Goal: Transaction & Acquisition: Purchase product/service

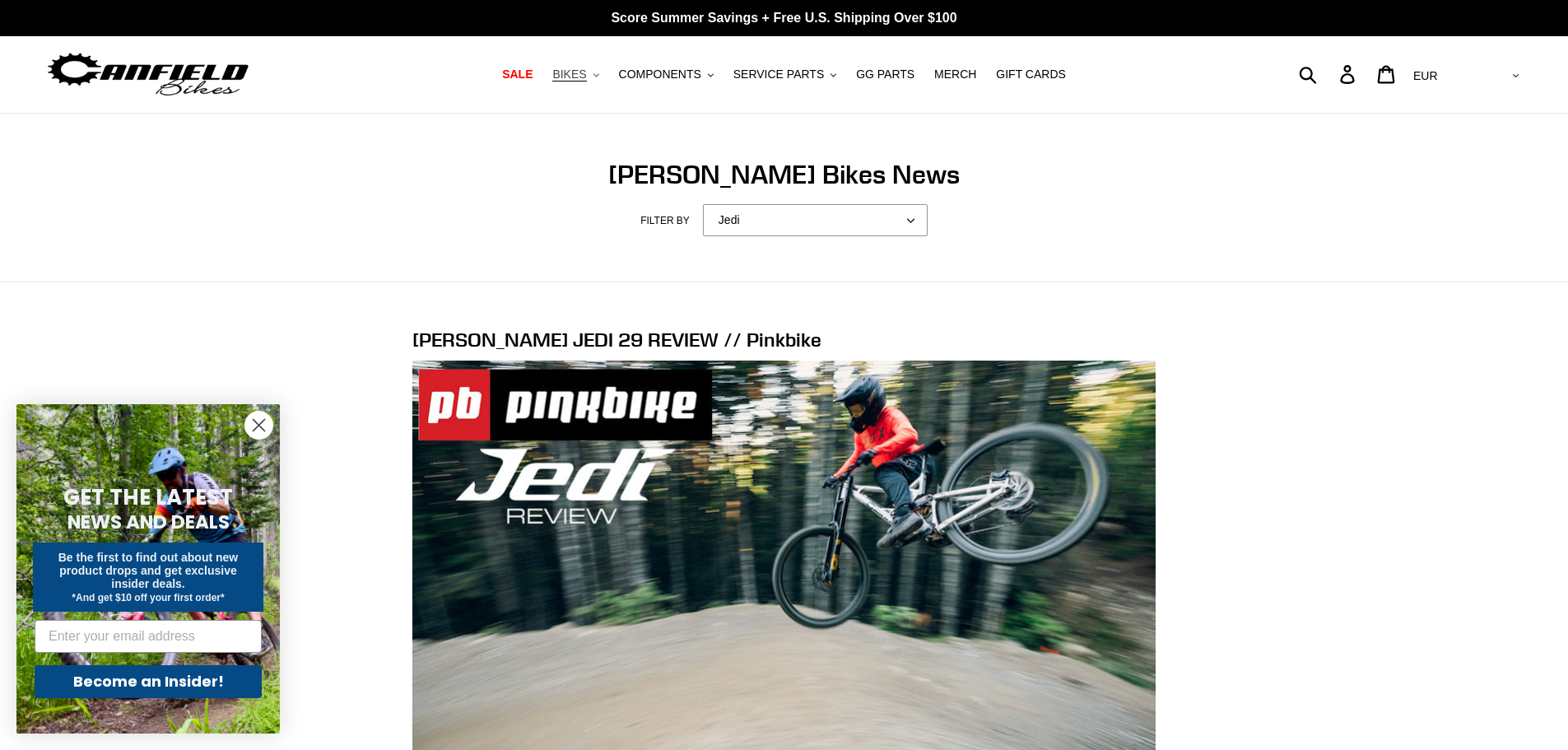
click at [606, 80] on button "BIKES .cls-1{fill:#231f20}" at bounding box center [575, 74] width 63 height 23
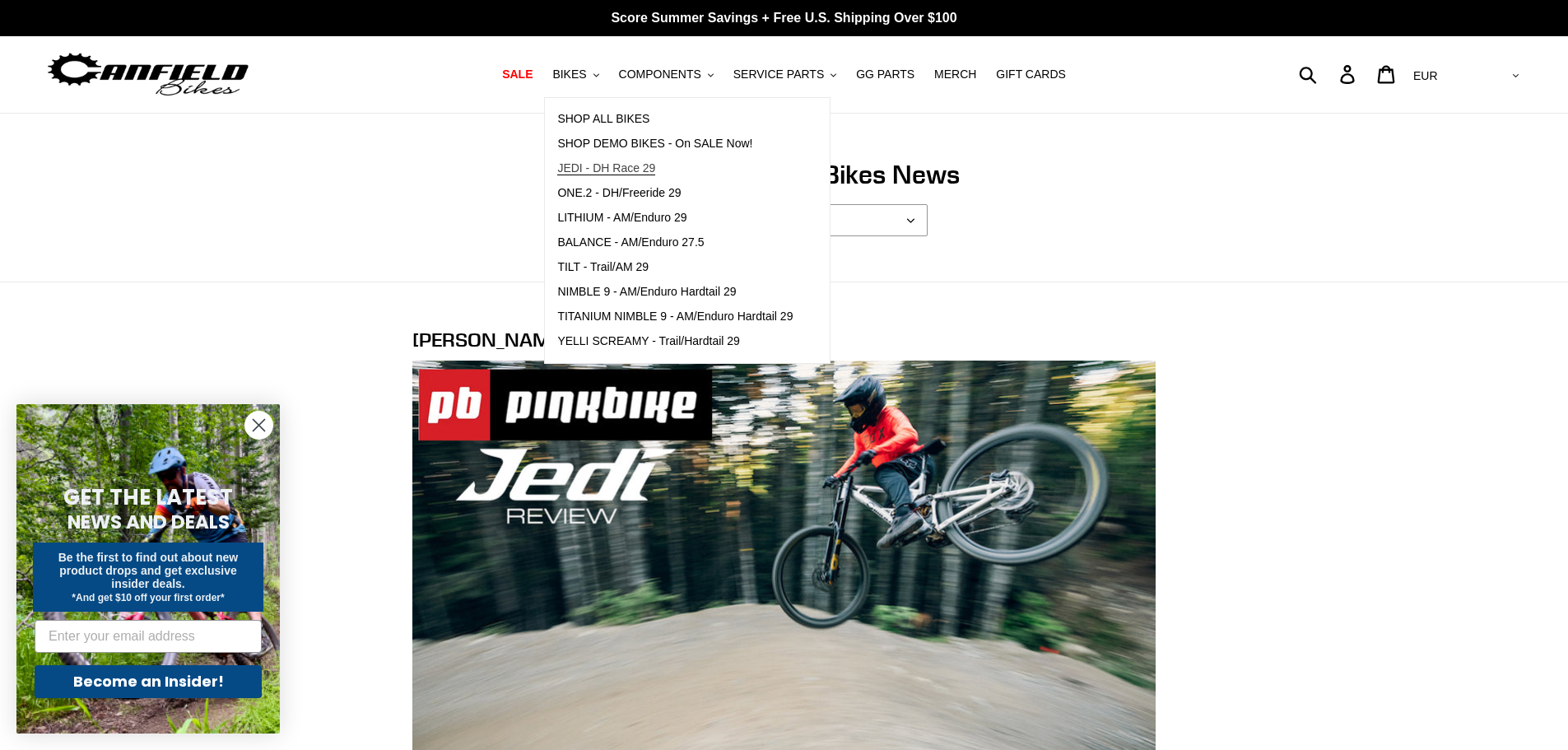
click at [610, 162] on span "JEDI - DH Race 29" at bounding box center [606, 168] width 98 height 14
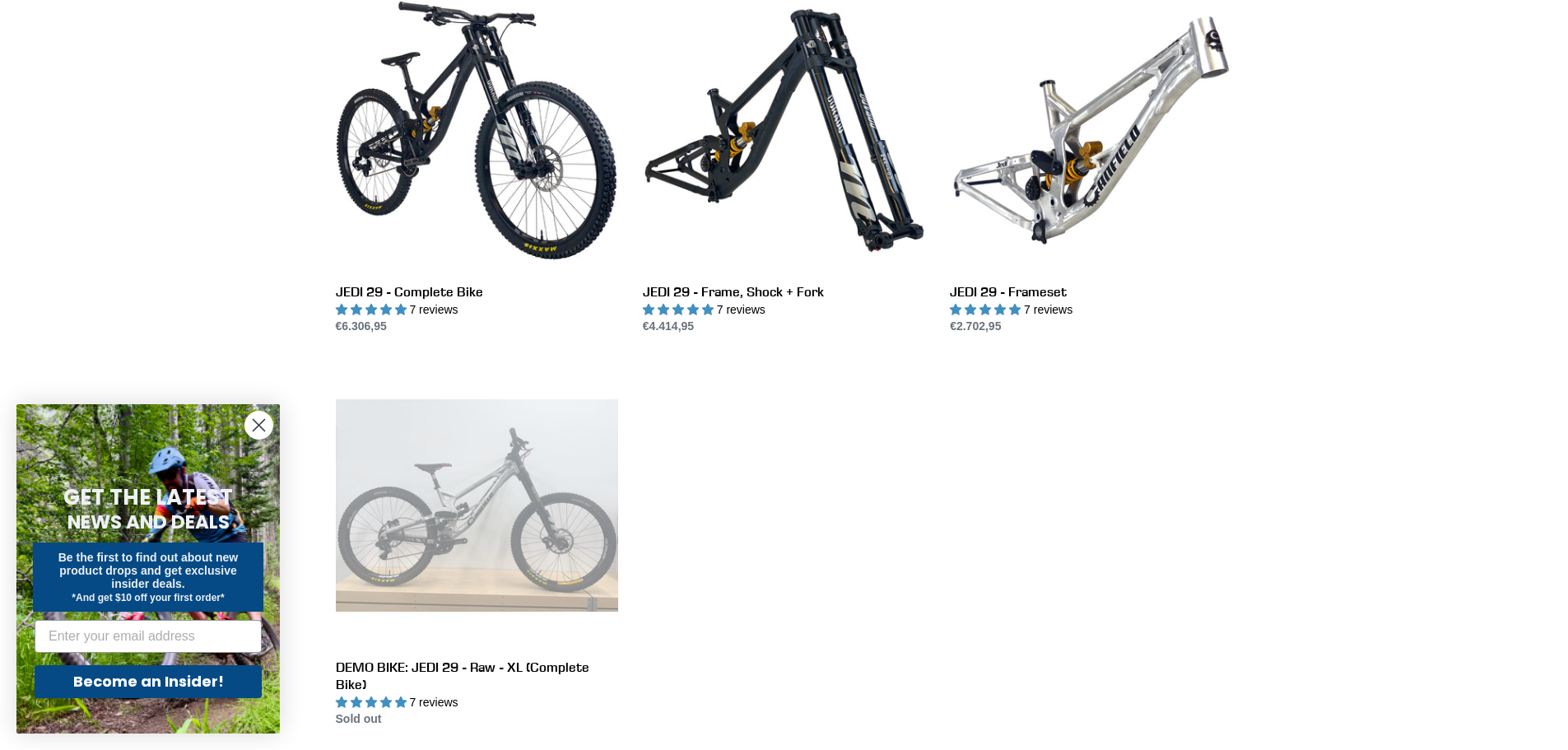
scroll to position [222, 0]
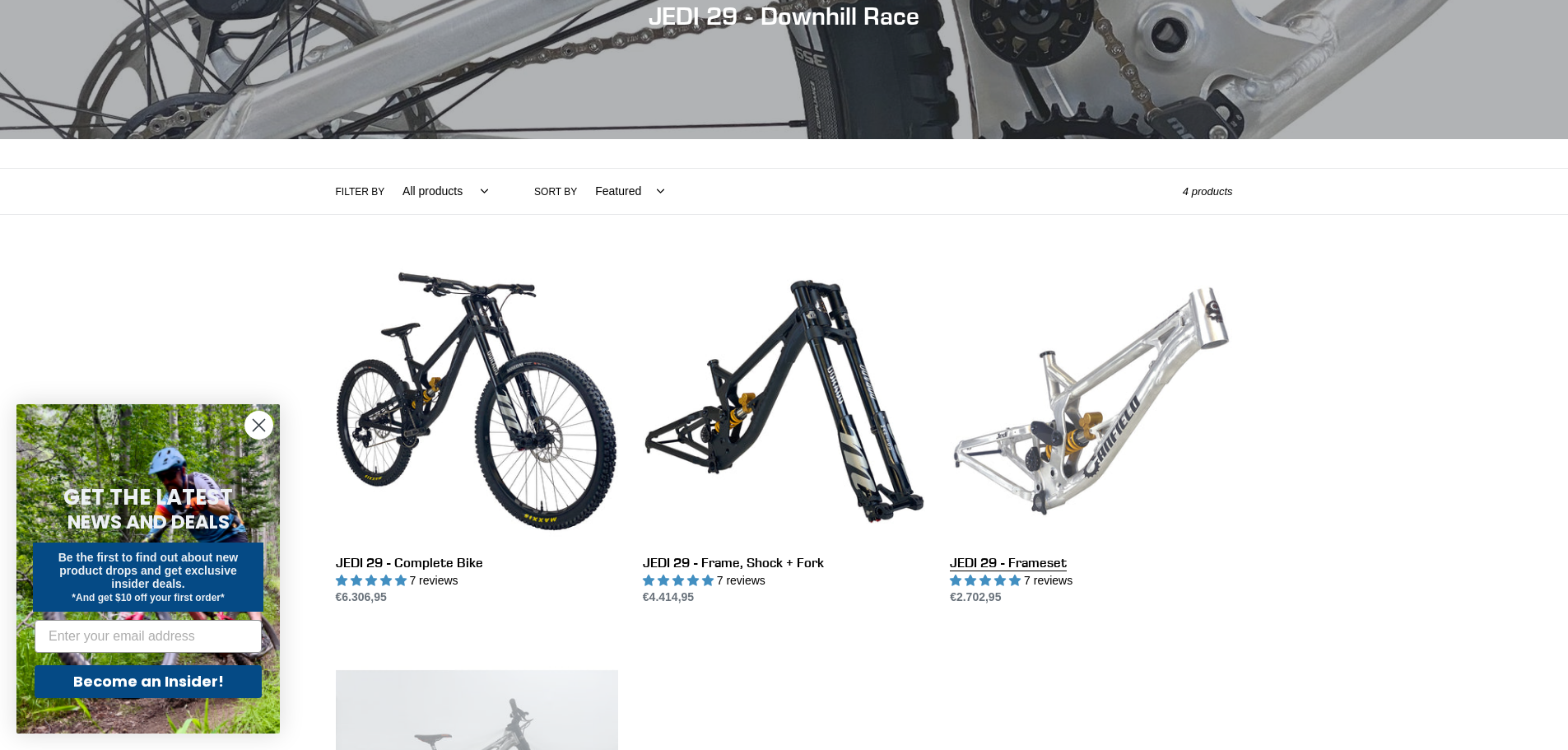
click at [1089, 379] on link "JEDI 29 - Frameset" at bounding box center [1091, 433] width 283 height 347
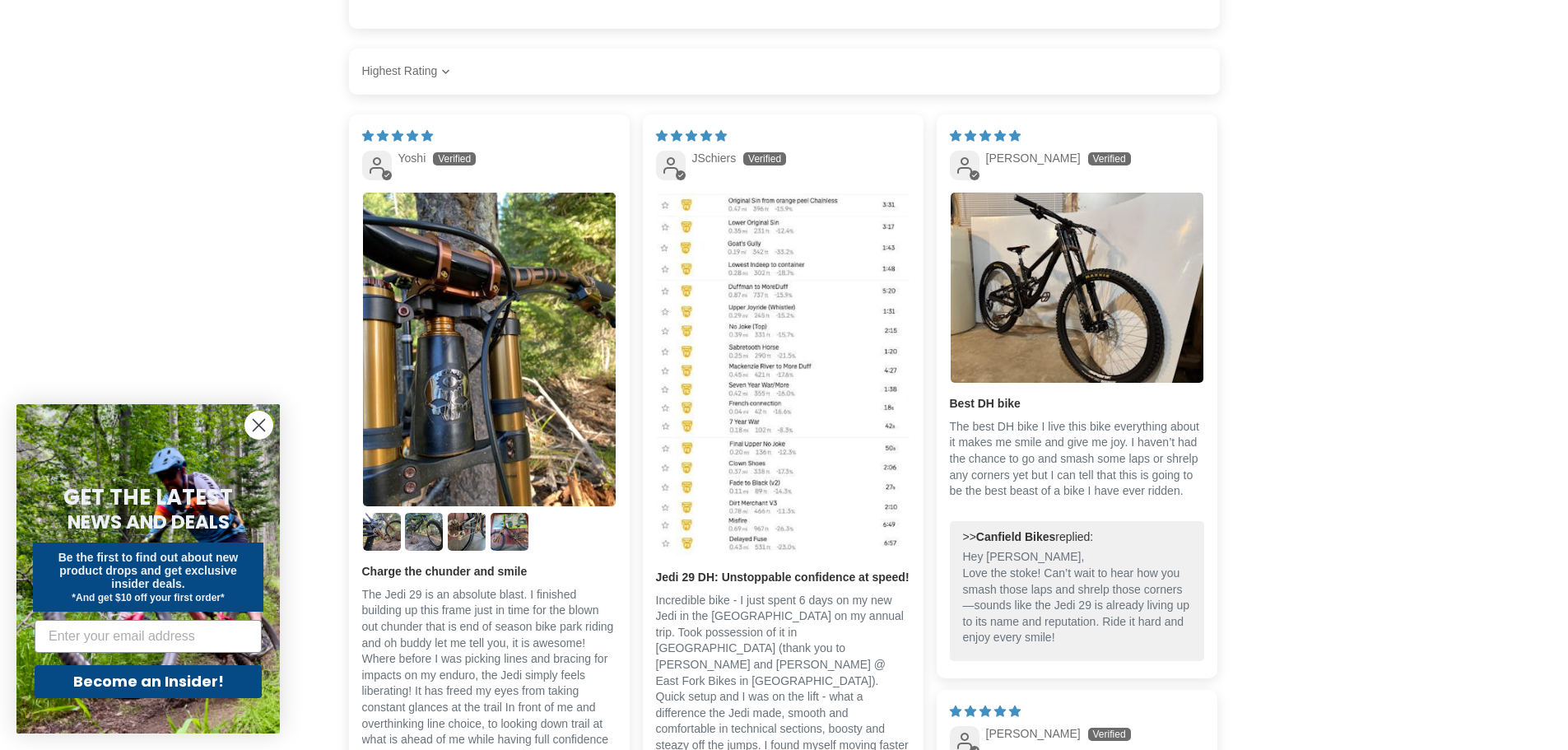
scroll to position [2717, 0]
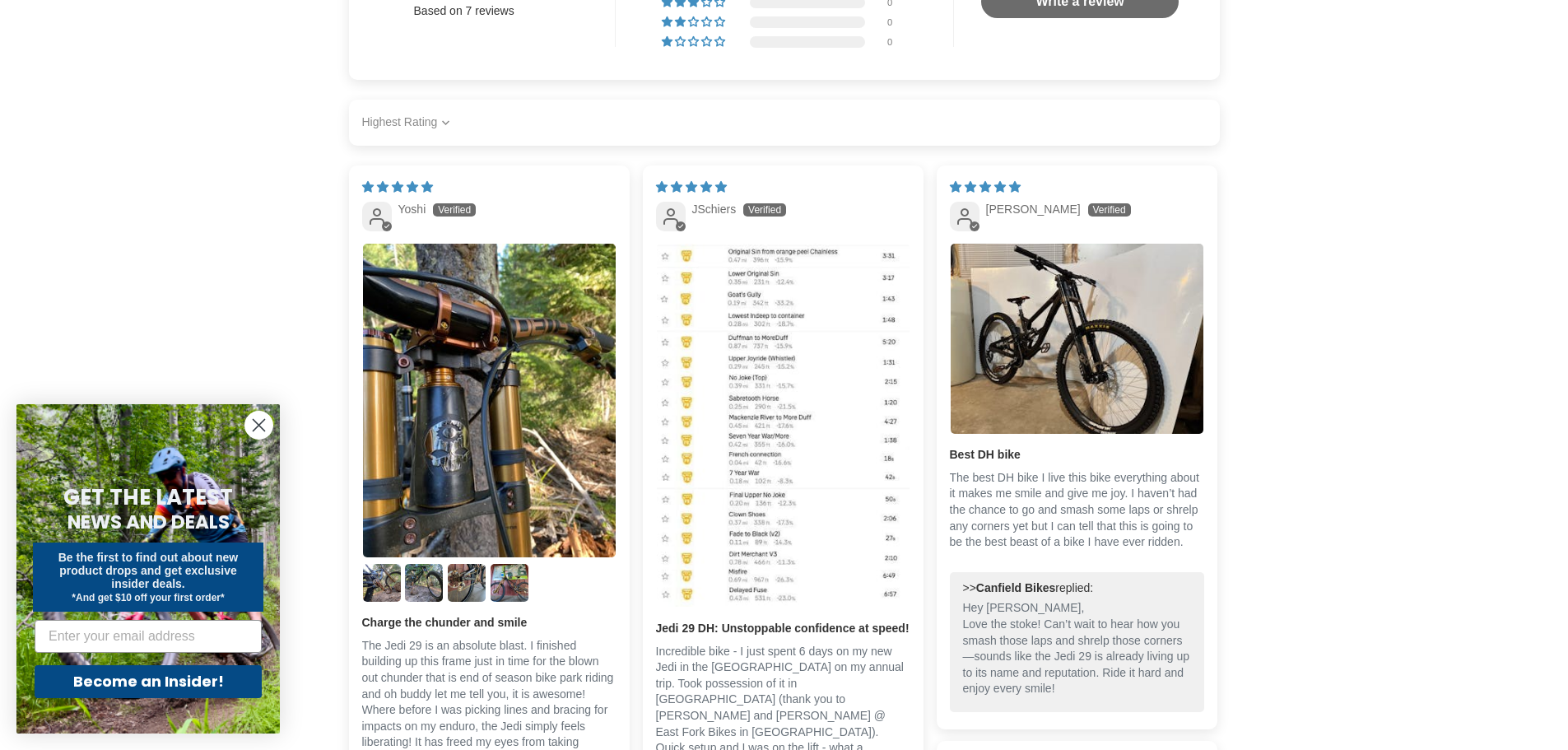
click at [450, 119] on select "Most Recent Highest Rating Lowest Rating Only Pictures Pictures First Videos Fi…" at bounding box center [408, 122] width 92 height 33
select select "most-recent"
click at [362, 106] on select "Most Recent Highest Rating Lowest Rating Only Pictures Pictures First Videos Fi…" at bounding box center [408, 122] width 92 height 33
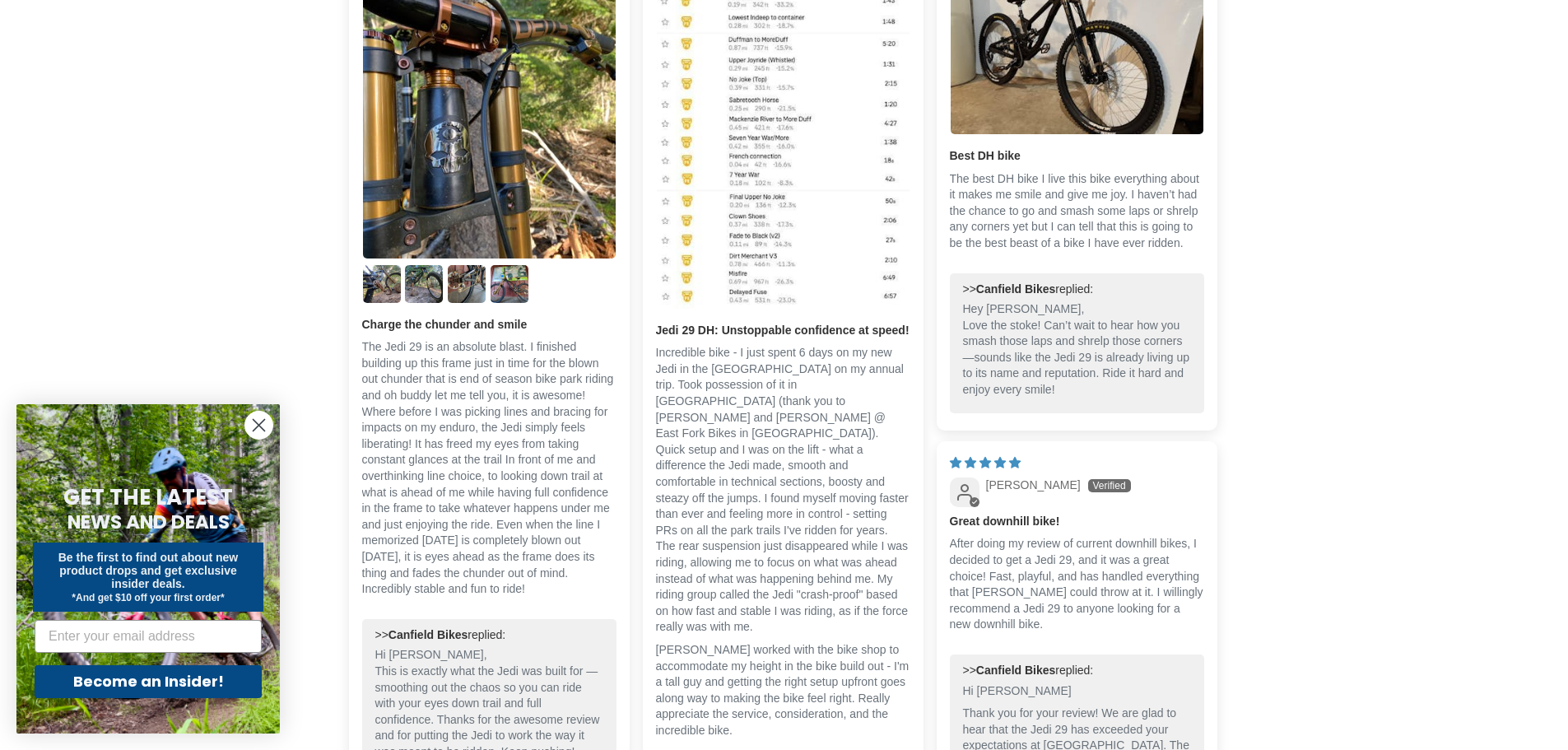
scroll to position [3044, 0]
